Goal: Task Accomplishment & Management: Manage account settings

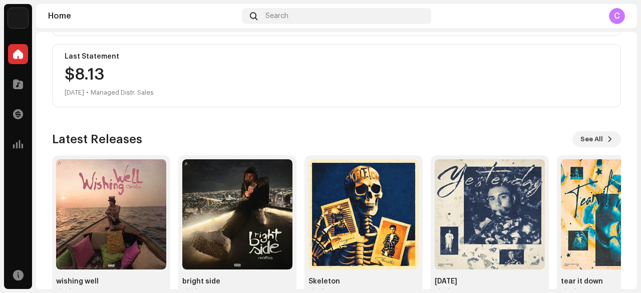
scroll to position [275, 0]
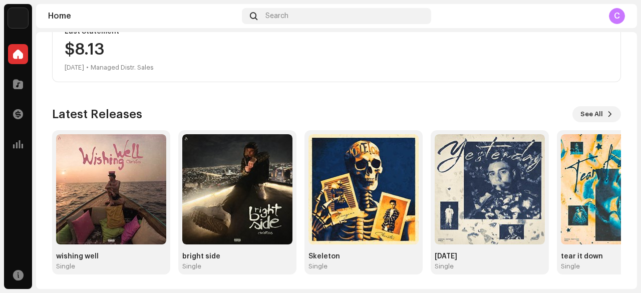
click at [175, 269] on div "wishing well Single bright side Single Skeleton Single [DATE] Single tear it do…" at bounding box center [332, 202] width 569 height 144
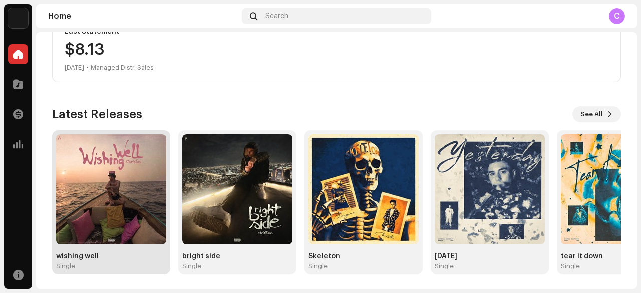
click at [131, 243] on div "wishing well Single" at bounding box center [111, 202] width 110 height 136
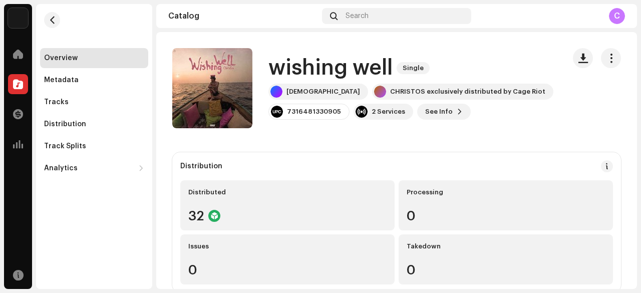
drag, startPoint x: 442, startPoint y: 101, endPoint x: 418, endPoint y: 124, distance: 32.9
click at [440, 101] on div "[PERSON_NAME] exclusively distributed by Cage Riot 7316481330905 2 Services See…" at bounding box center [412, 102] width 288 height 36
click at [437, 110] on span "See Info" at bounding box center [439, 112] width 28 height 20
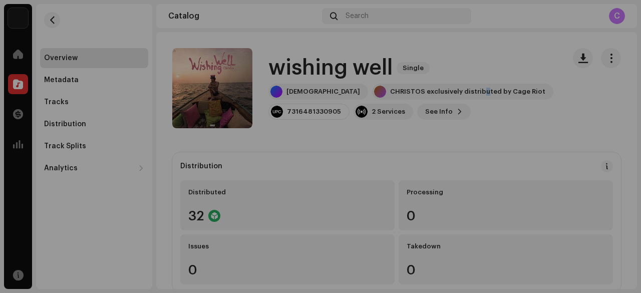
drag, startPoint x: 521, startPoint y: 75, endPoint x: 535, endPoint y: 79, distance: 15.1
click at [521, 75] on div "wishing well 3015470 Metadata Distribution Metadata Language English Release Ti…" at bounding box center [320, 146] width 641 height 293
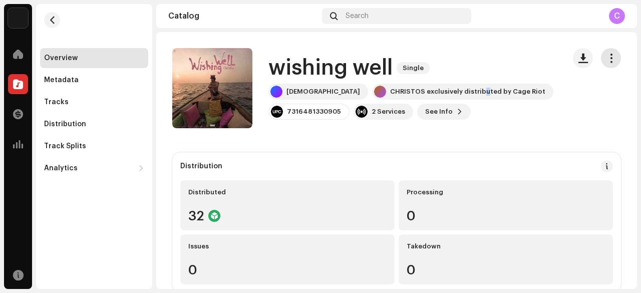
click at [610, 63] on button "button" at bounding box center [611, 58] width 20 height 20
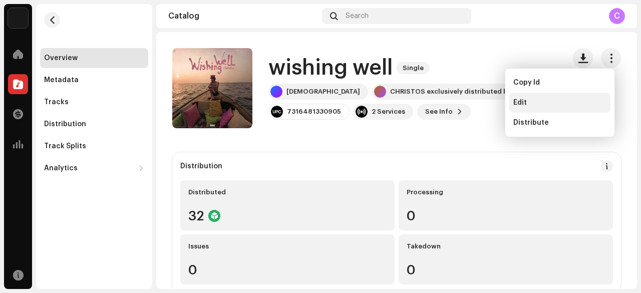
click at [542, 97] on div "Edit" at bounding box center [559, 103] width 101 height 20
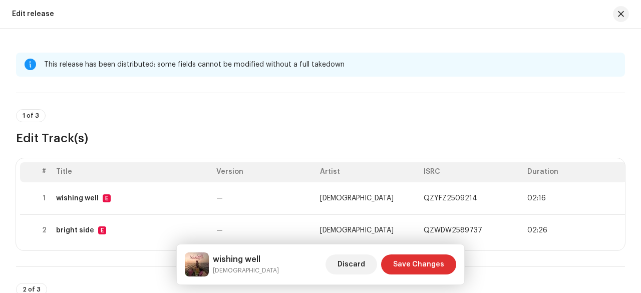
scroll to position [83, 0]
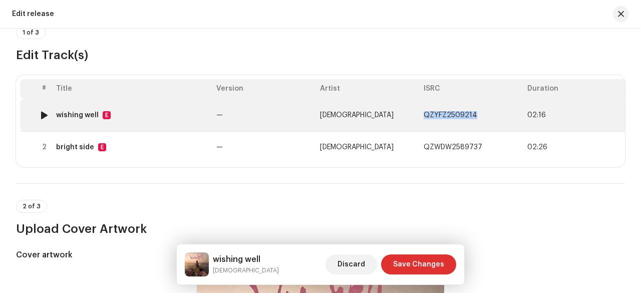
drag, startPoint x: 423, startPoint y: 111, endPoint x: 474, endPoint y: 116, distance: 51.3
click at [474, 116] on td "QZYFZ2509214" at bounding box center [471, 115] width 104 height 32
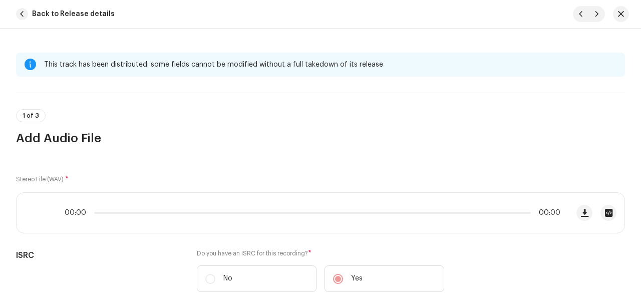
drag, startPoint x: 474, startPoint y: 116, endPoint x: 311, endPoint y: 102, distance: 163.7
click at [308, 96] on div "1 of 3 Add Audio File" at bounding box center [320, 120] width 609 height 54
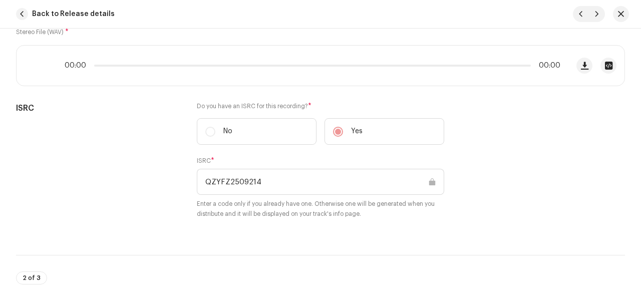
scroll to position [250, 0]
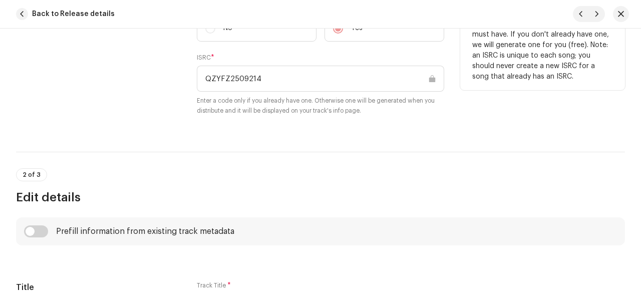
click at [237, 77] on input "QZYFZ2509214" at bounding box center [320, 79] width 247 height 26
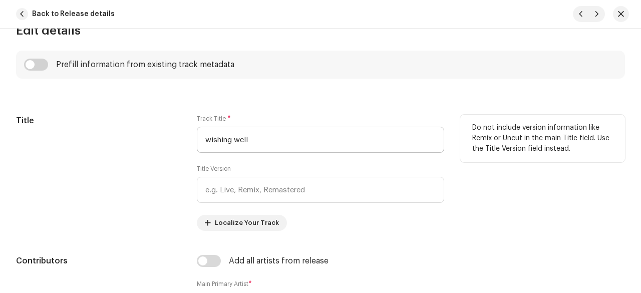
scroll to position [83, 0]
